Goal: Find specific page/section: Find specific page/section

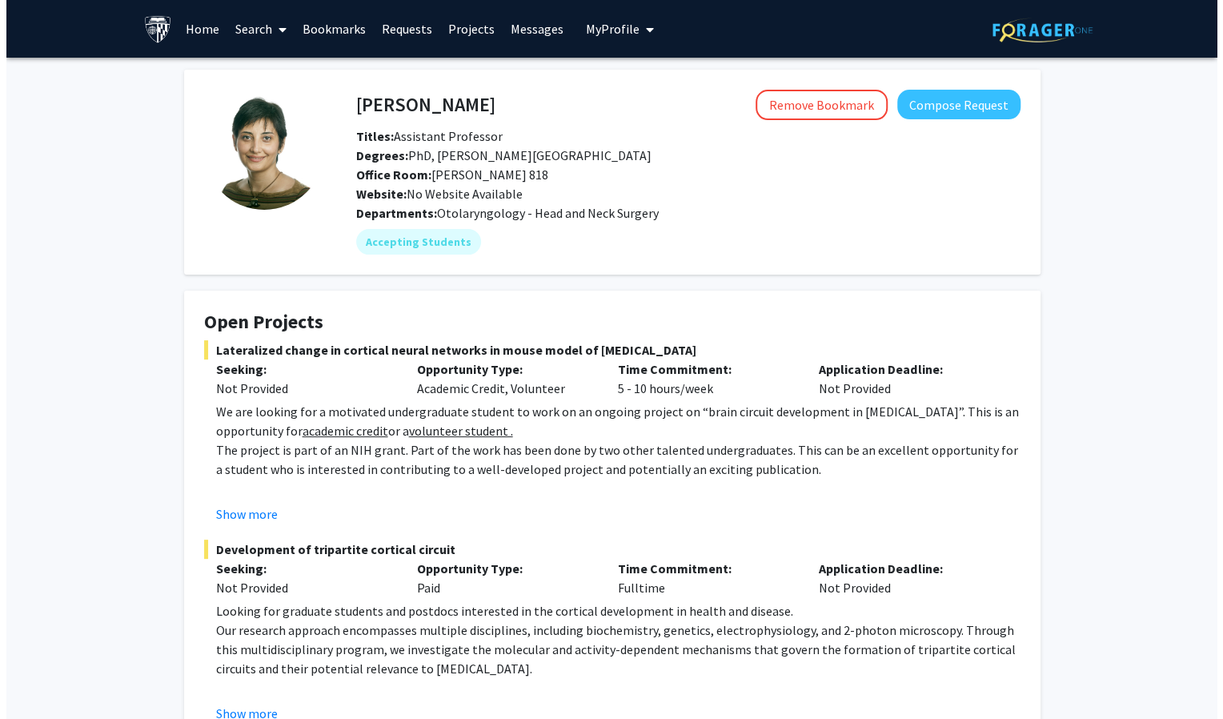
scroll to position [363, 0]
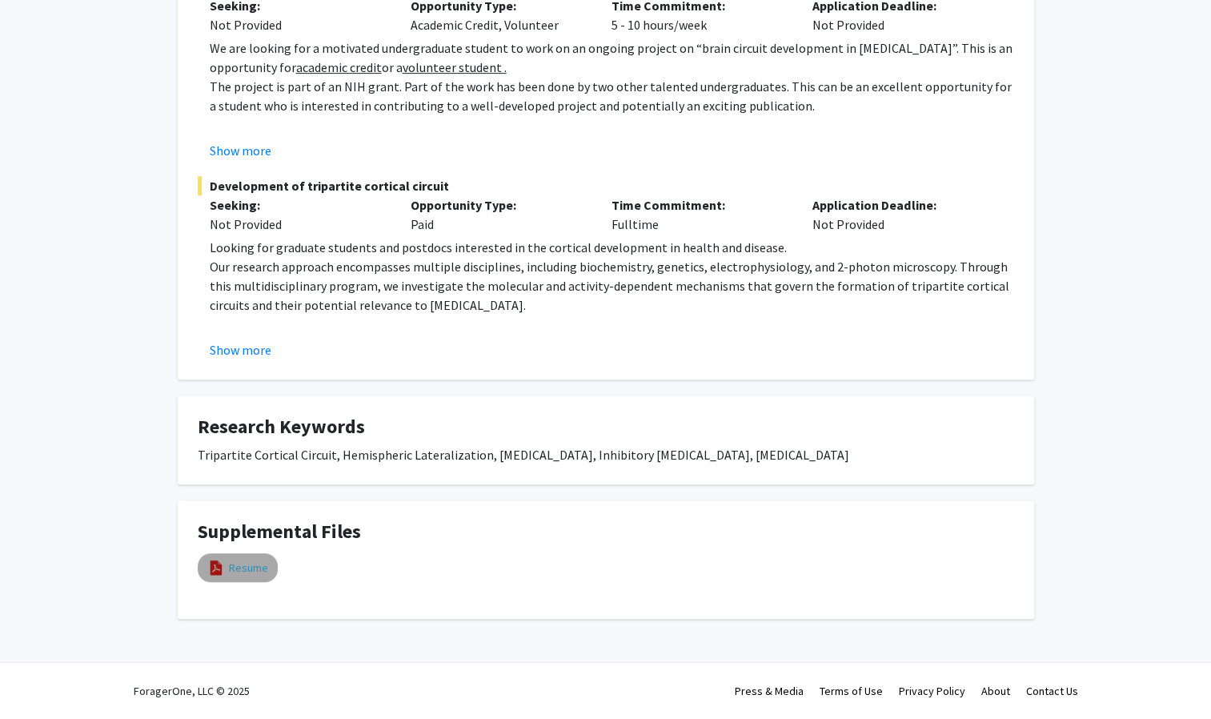
click at [245, 559] on link "Resume" at bounding box center [248, 567] width 39 height 17
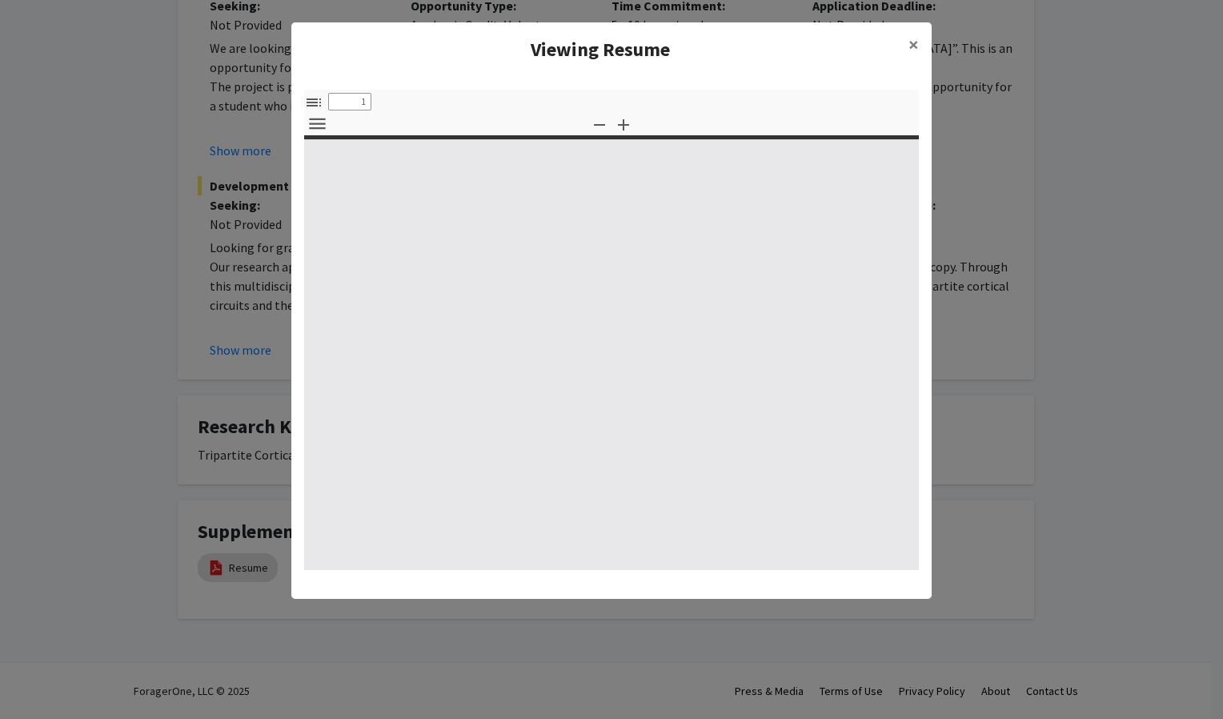
select select "custom"
type input "0"
select select "custom"
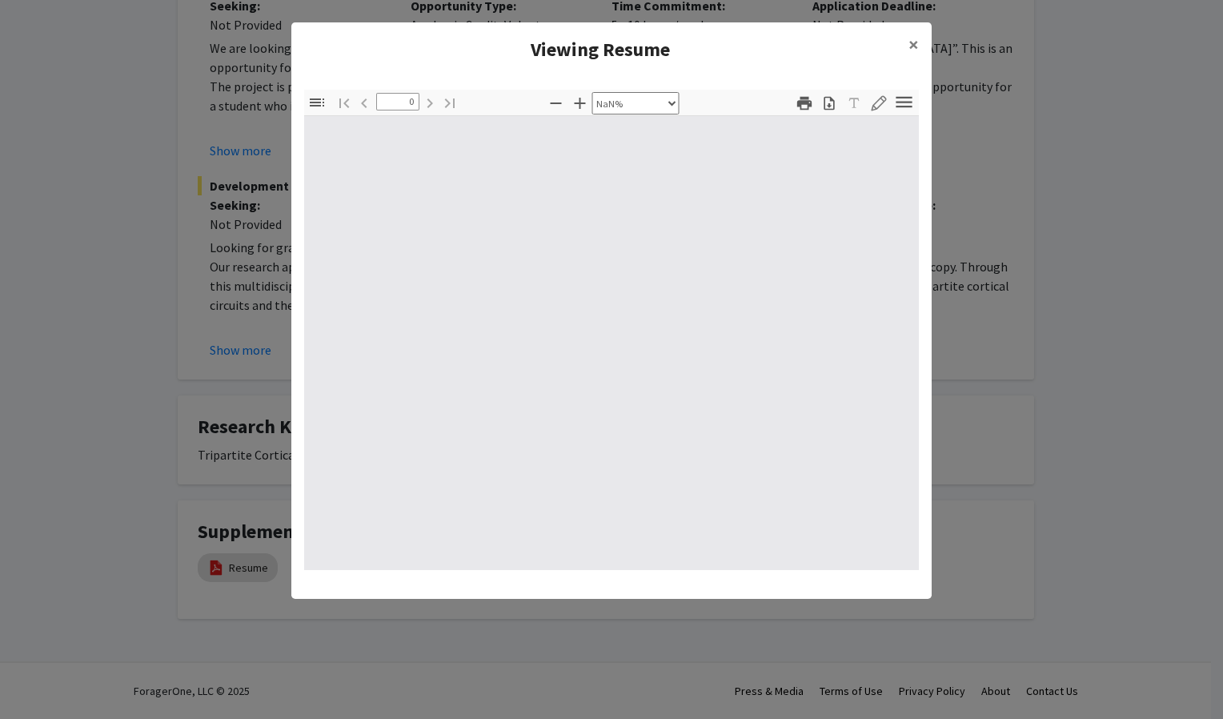
type input "1"
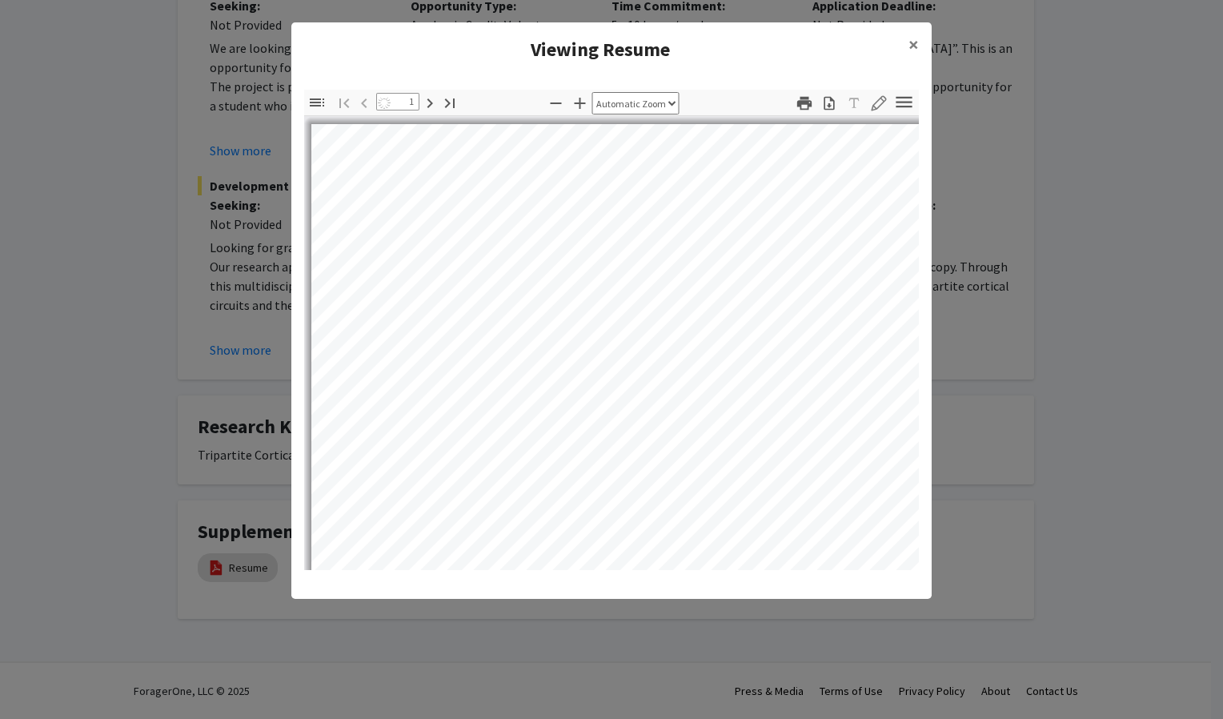
select select "auto"
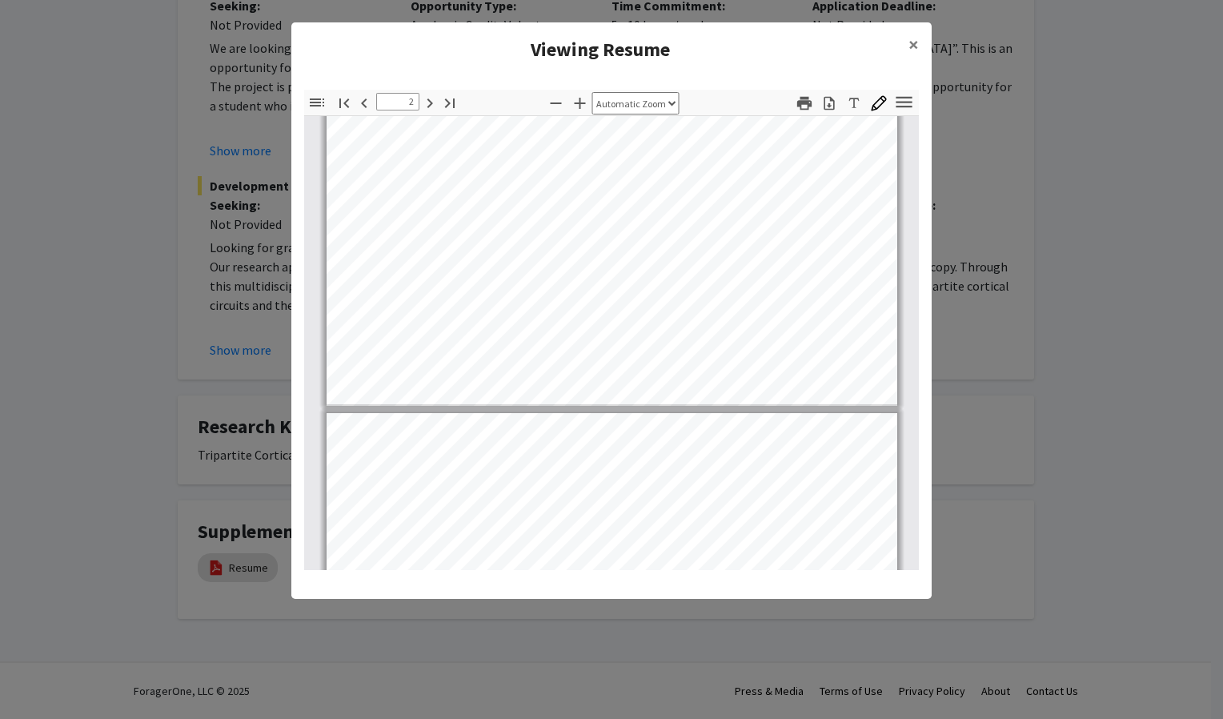
type input "3"
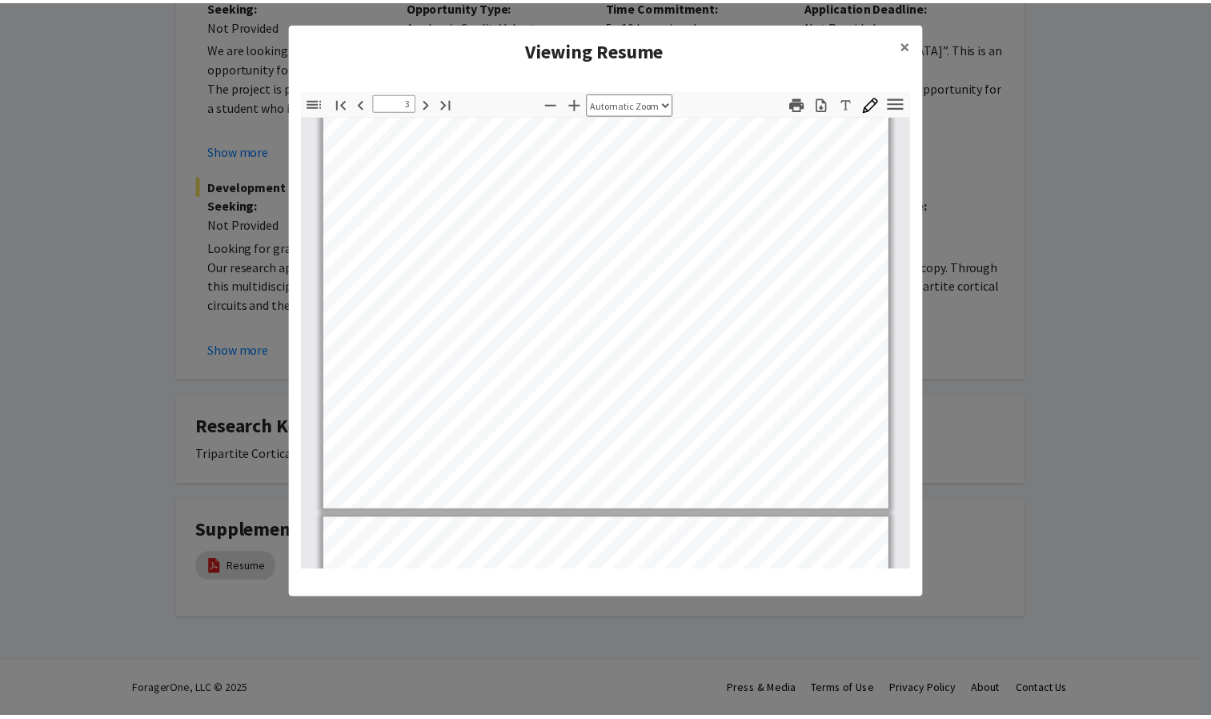
scroll to position [1997, 0]
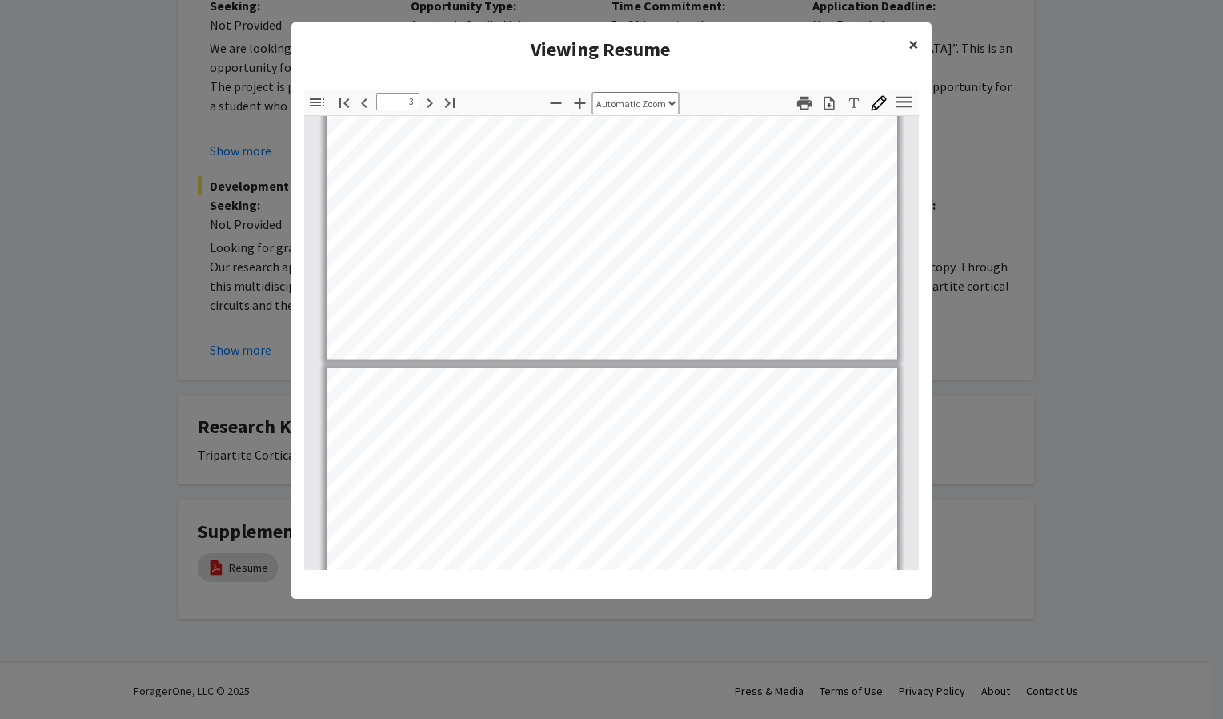
click at [912, 43] on span "×" at bounding box center [913, 44] width 10 height 25
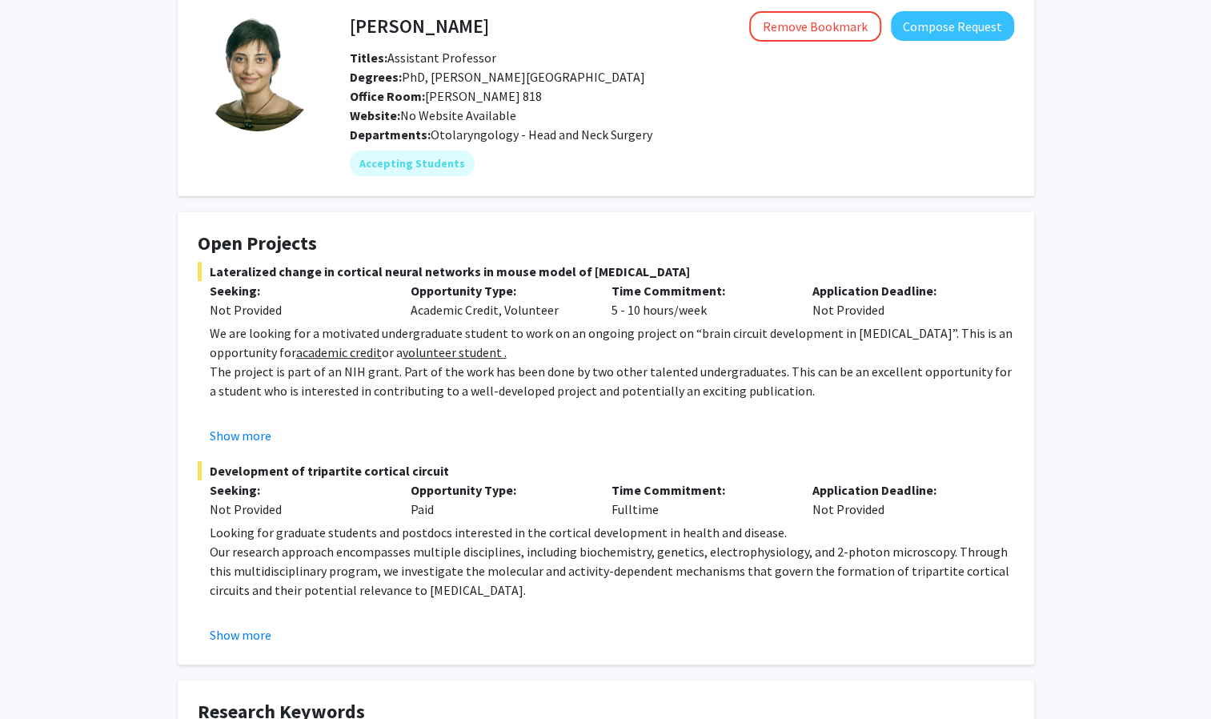
scroll to position [0, 0]
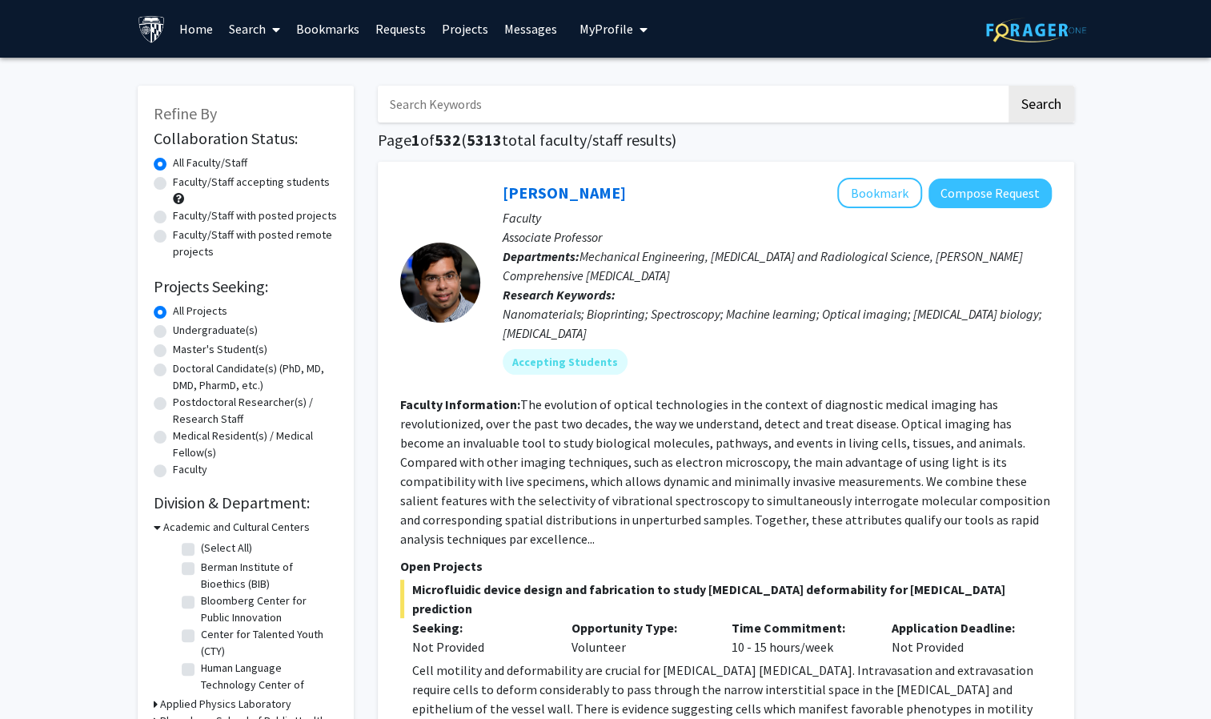
click at [499, 104] on input "Search Keywords" at bounding box center [692, 104] width 628 height 37
type input "[PERSON_NAME]"
click at [1008, 86] on button "Search" at bounding box center [1041, 104] width 66 height 37
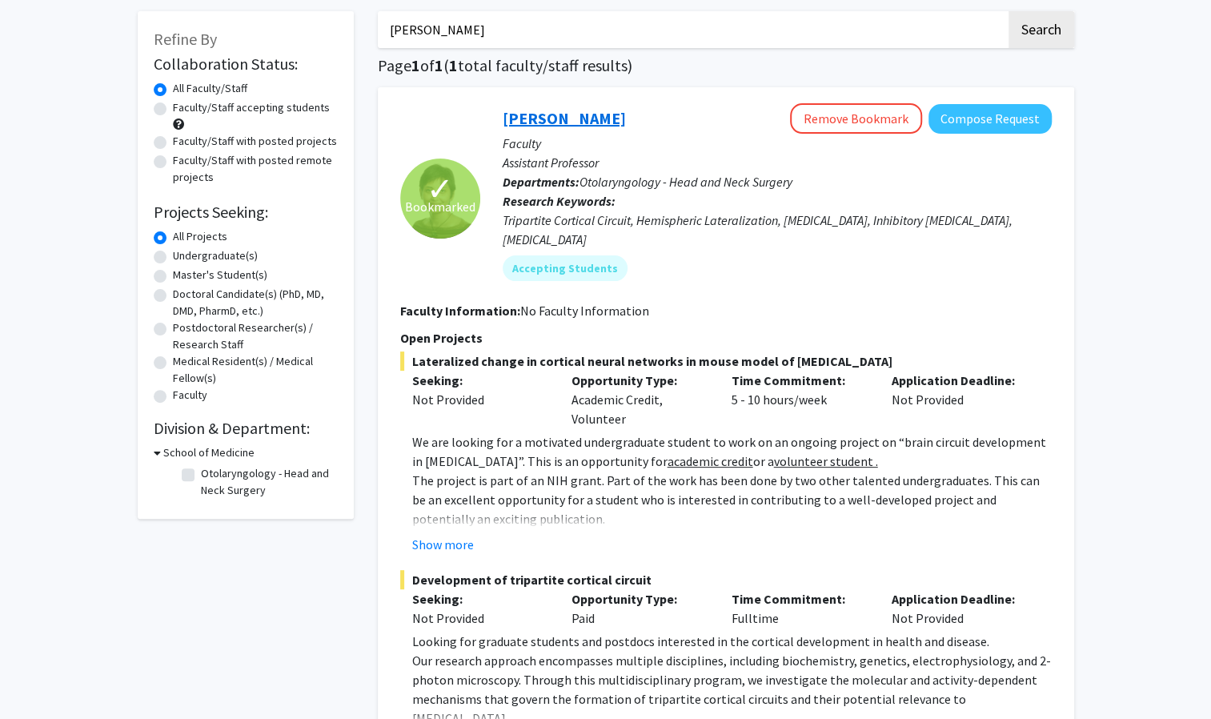
scroll to position [282, 0]
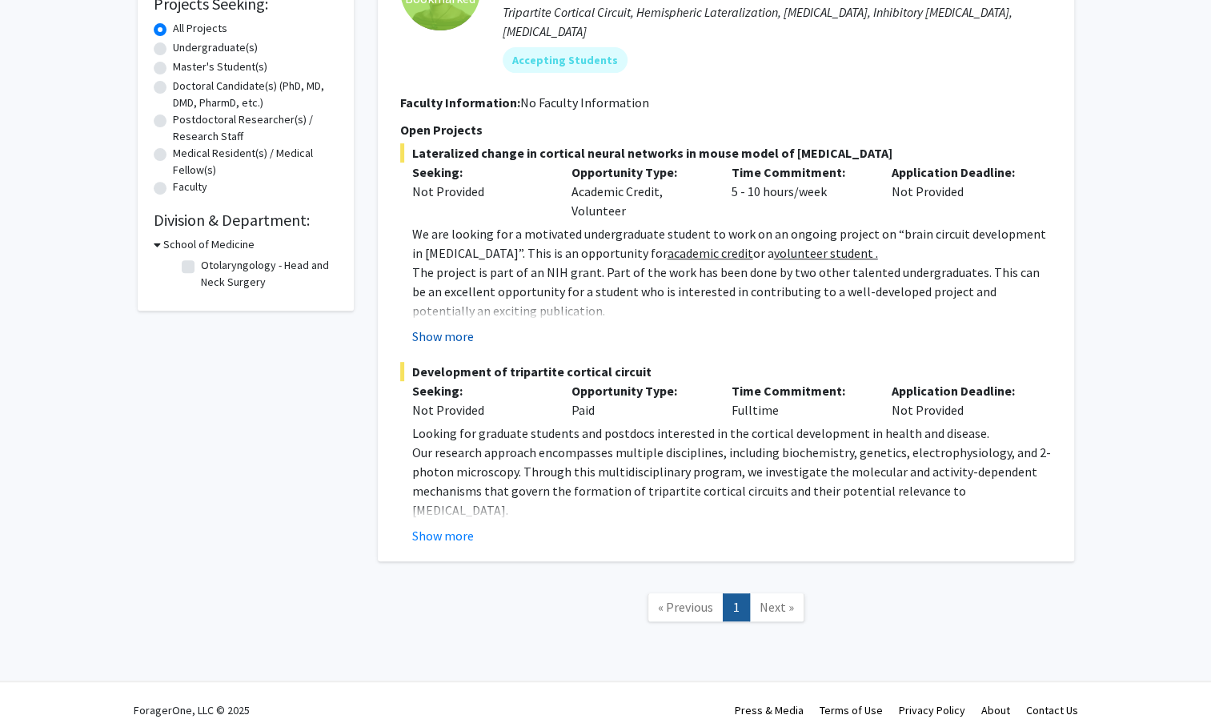
click at [448, 326] on button "Show more" at bounding box center [443, 335] width 62 height 19
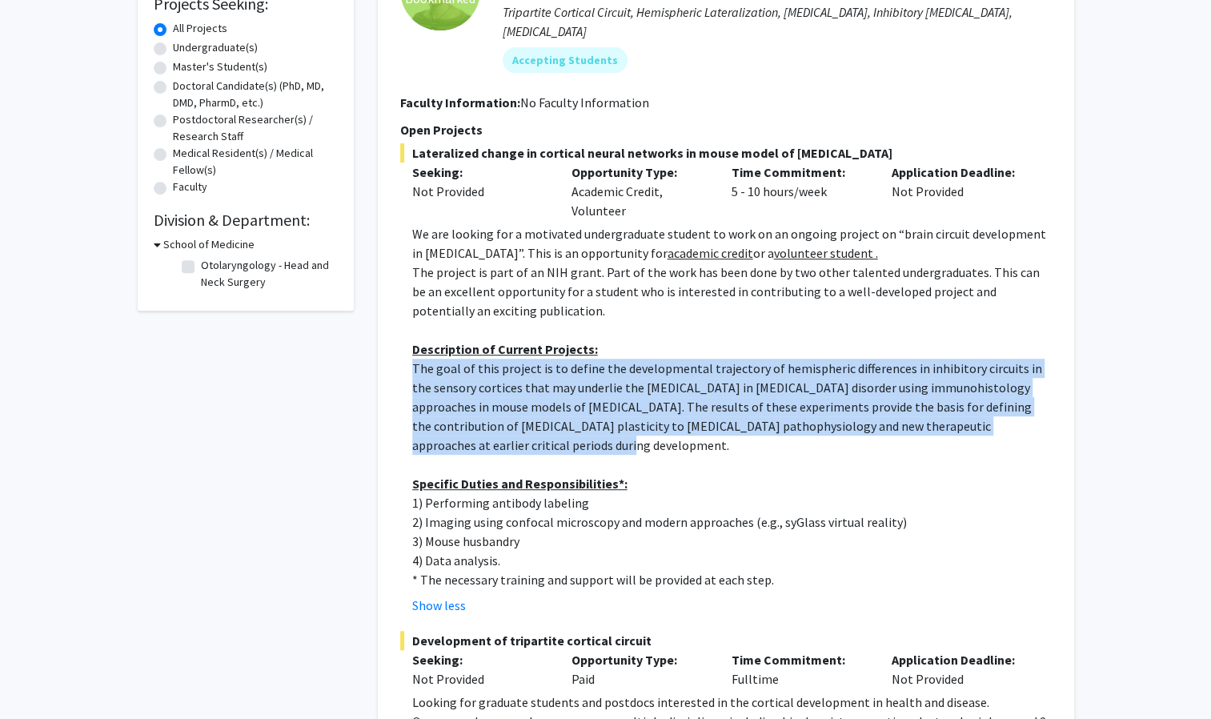
drag, startPoint x: 410, startPoint y: 349, endPoint x: 600, endPoint y: 427, distance: 206.0
click at [600, 427] on fg-read-more "We are looking for a motivated undergraduate student to work on an ongoing proj…" at bounding box center [725, 419] width 651 height 391
click at [593, 431] on p "The goal of this project is to define the developmental trajectory of hemispher…" at bounding box center [731, 407] width 639 height 96
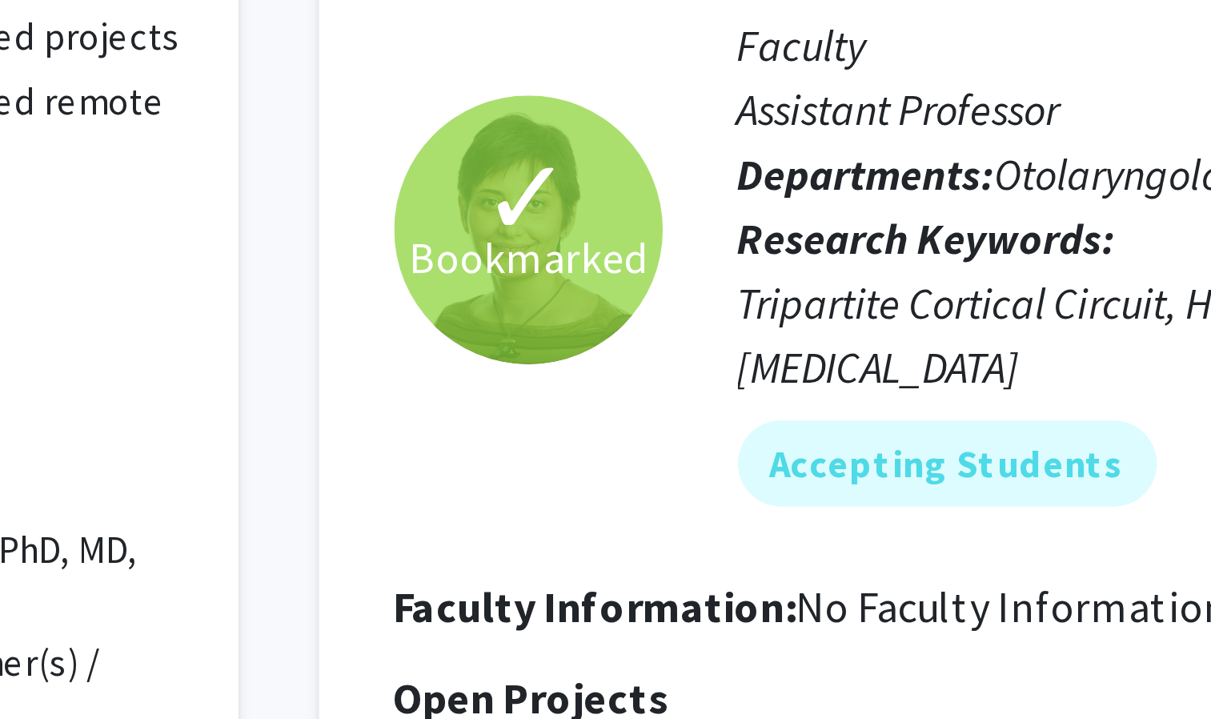
scroll to position [134, 0]
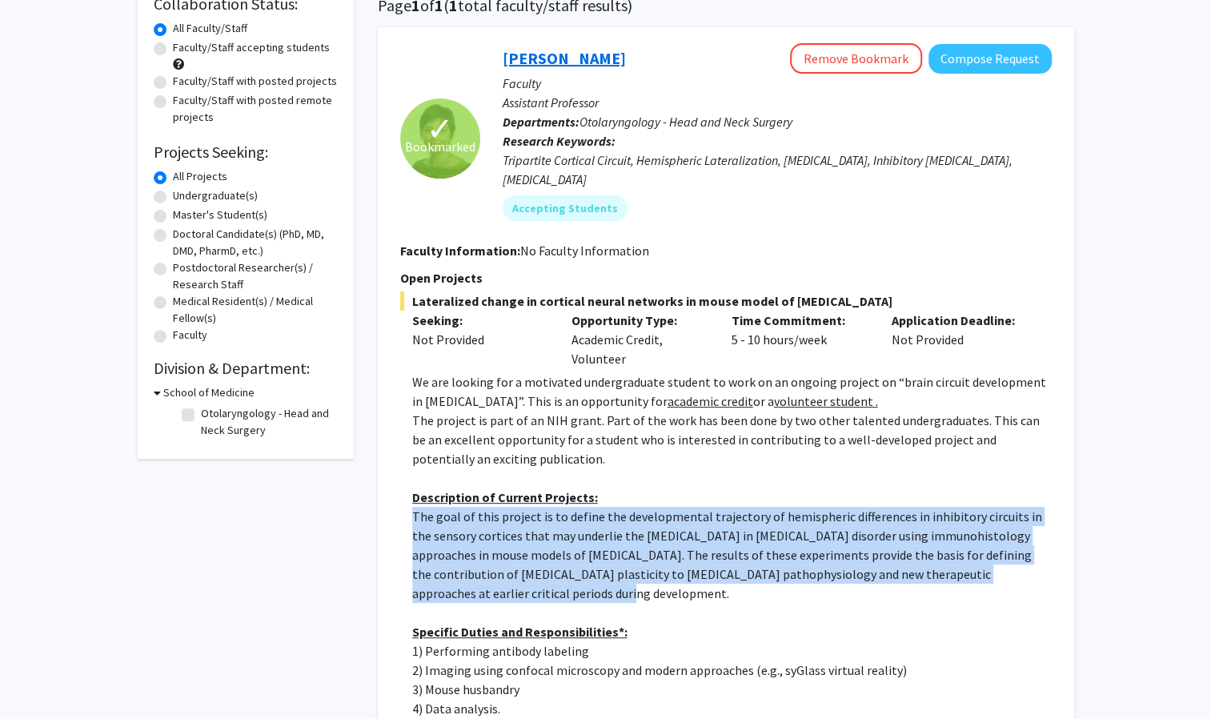
click at [568, 66] on link "[PERSON_NAME]" at bounding box center [564, 58] width 123 height 20
